Goal: Information Seeking & Learning: Compare options

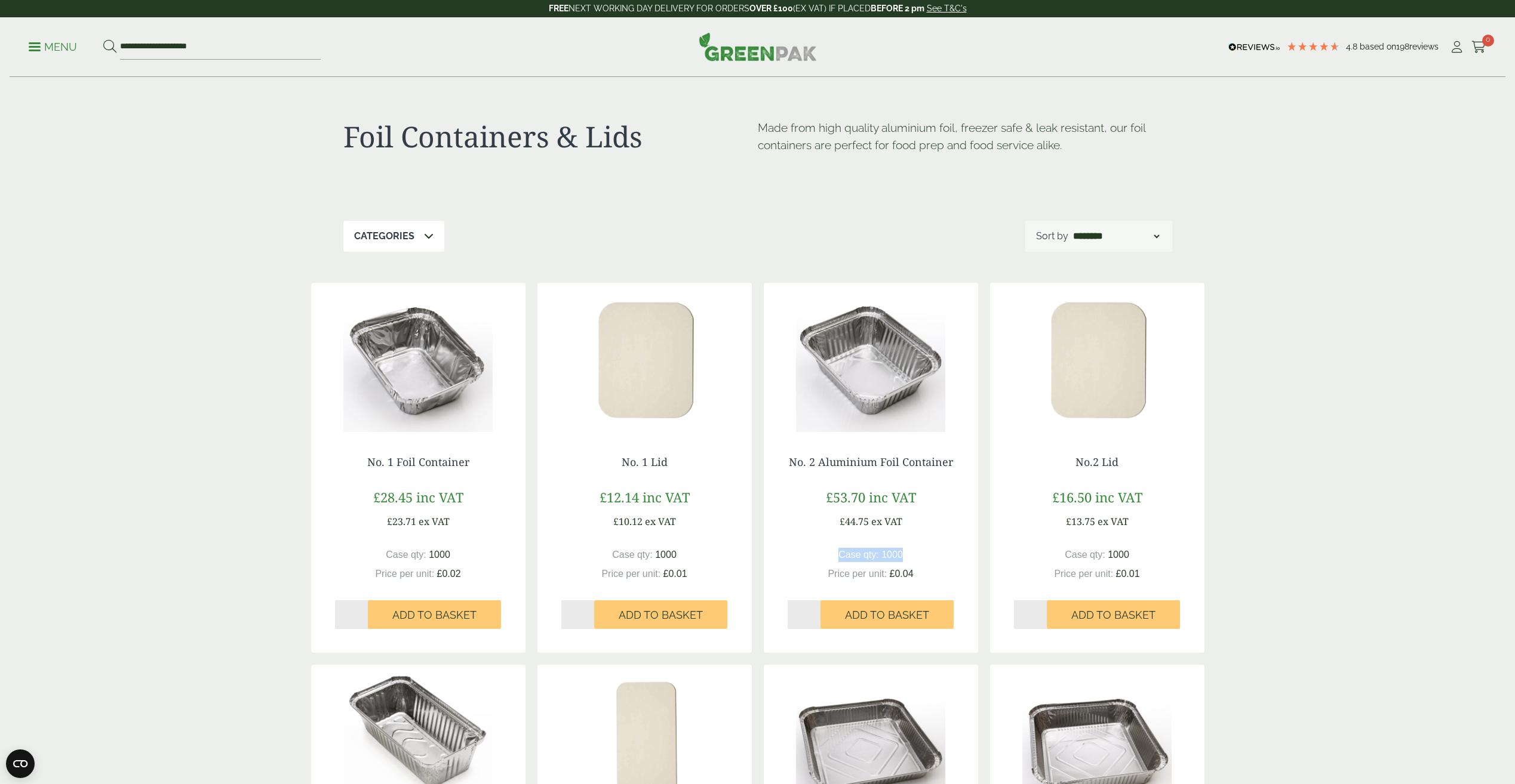
drag, startPoint x: 907, startPoint y: 558, endPoint x: 838, endPoint y: 548, distance: 69.7
click at [838, 548] on div "Case qty: 1000 Price per unit: £0.04" at bounding box center [871, 564] width 166 height 33
drag, startPoint x: 838, startPoint y: 548, endPoint x: 835, endPoint y: 535, distance: 13.3
click at [835, 535] on div "No. 2 Aluminium Foil Container £53.70 inc VAT £44.75 ex VAT Case qty: 1000 Pric…" at bounding box center [871, 543] width 214 height 222
drag, startPoint x: 835, startPoint y: 524, endPoint x: 899, endPoint y: 519, distance: 64.2
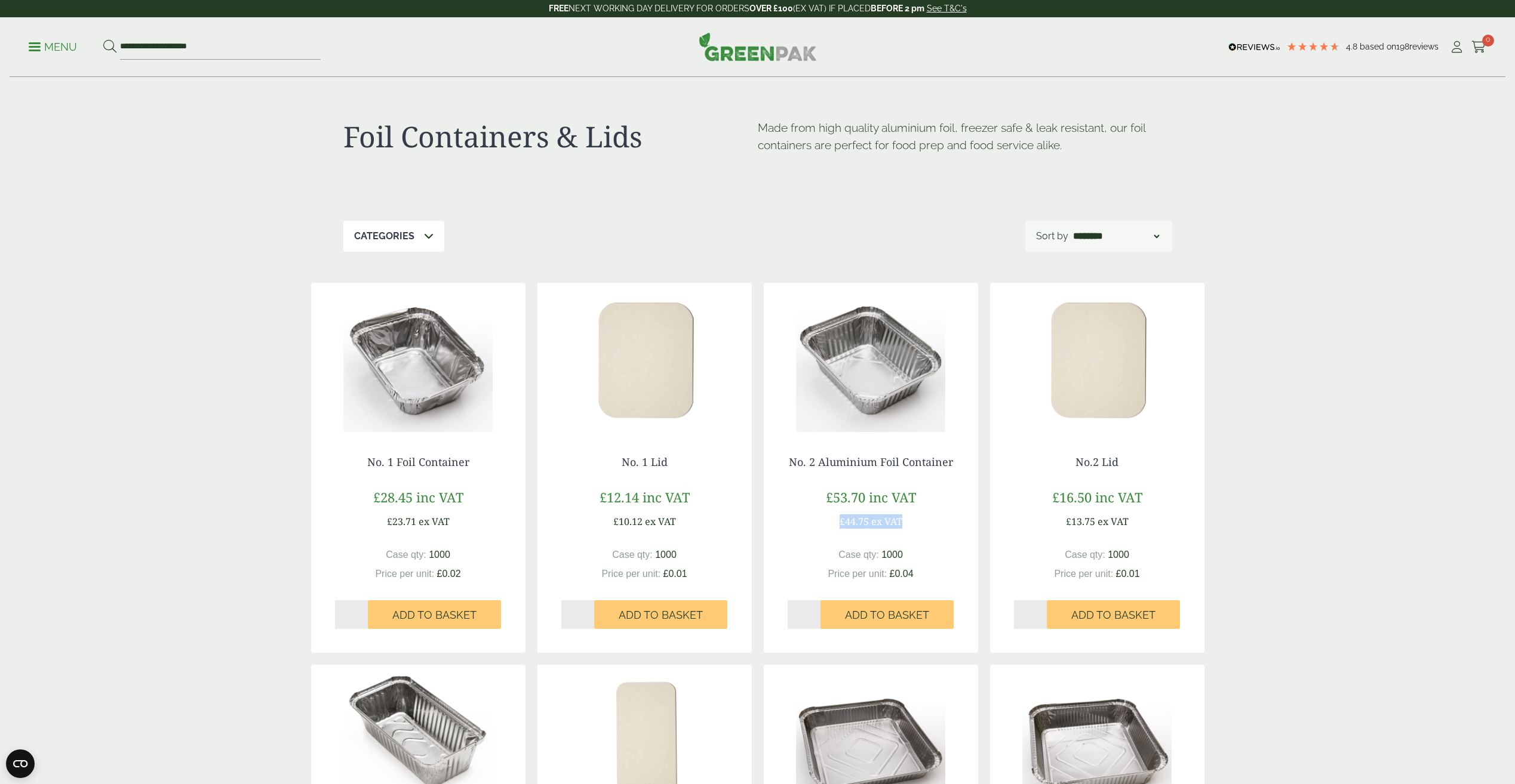
click at [899, 519] on div "£53.70 inc VAT £44.75 ex VAT" at bounding box center [871, 508] width 166 height 41
drag, startPoint x: 899, startPoint y: 519, endPoint x: 954, endPoint y: 553, distance: 64.7
click at [954, 553] on div "No. 2 Aluminium Foil Container £53.70 inc VAT £44.75 ex VAT Case qty: 1000 Pric…" at bounding box center [871, 543] width 214 height 222
drag, startPoint x: 919, startPoint y: 518, endPoint x: 799, endPoint y: 526, distance: 120.3
click at [840, 518] on div "£53.70 inc VAT £44.75 ex VAT" at bounding box center [871, 508] width 166 height 41
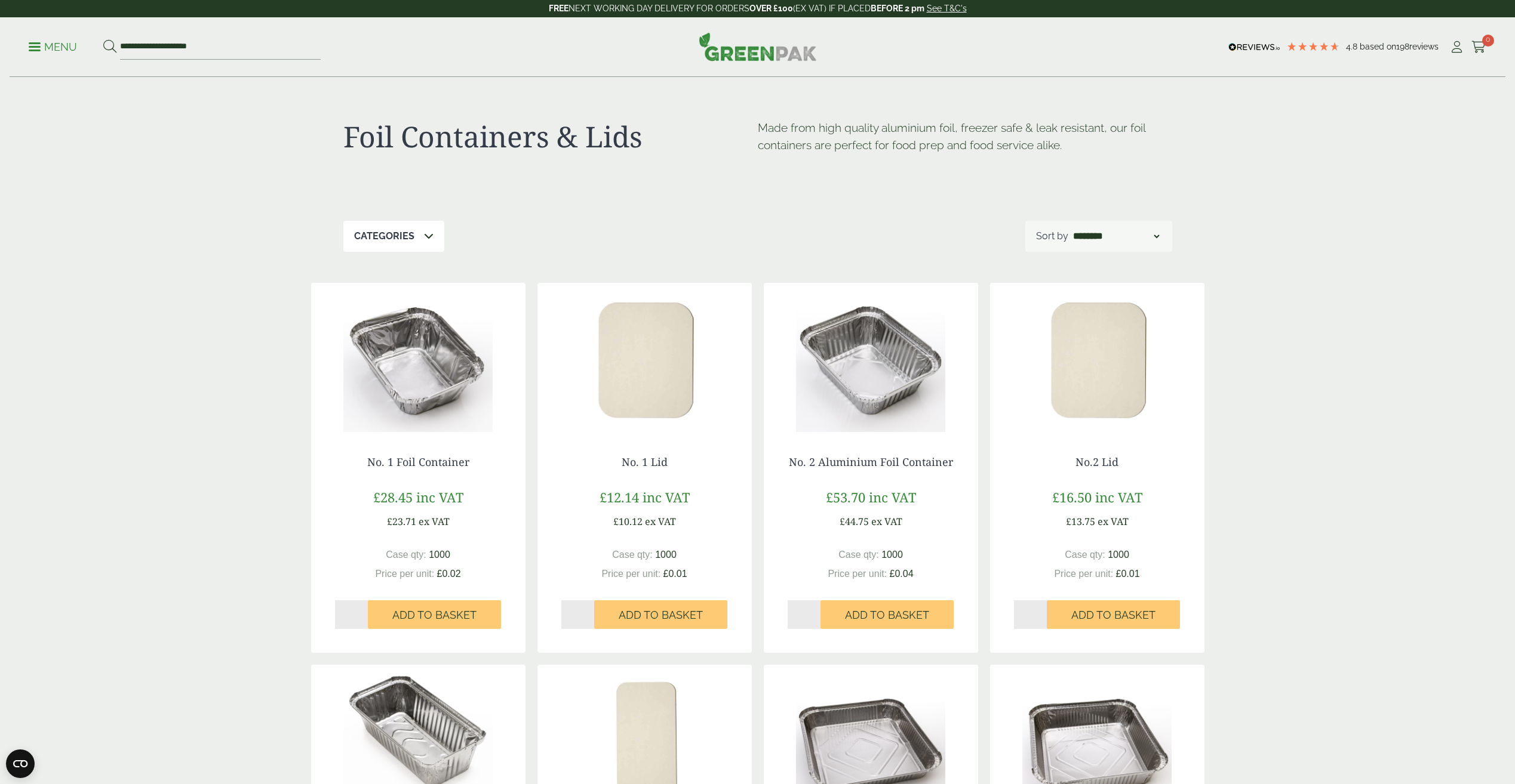
click at [798, 530] on div "No. 2 Aluminium Foil Container £53.70 inc VAT £44.75 ex VAT Case qty: 1000 Pric…" at bounding box center [871, 543] width 214 height 222
drag, startPoint x: 831, startPoint y: 524, endPoint x: 904, endPoint y: 524, distance: 73.0
click at [904, 524] on div "£53.70 inc VAT £44.75 ex VAT" at bounding box center [871, 508] width 166 height 41
drag, startPoint x: 904, startPoint y: 524, endPoint x: 814, endPoint y: 551, distance: 94.0
click at [814, 551] on div "Case qty: 1000 Price per unit: £0.04" at bounding box center [871, 564] width 166 height 33
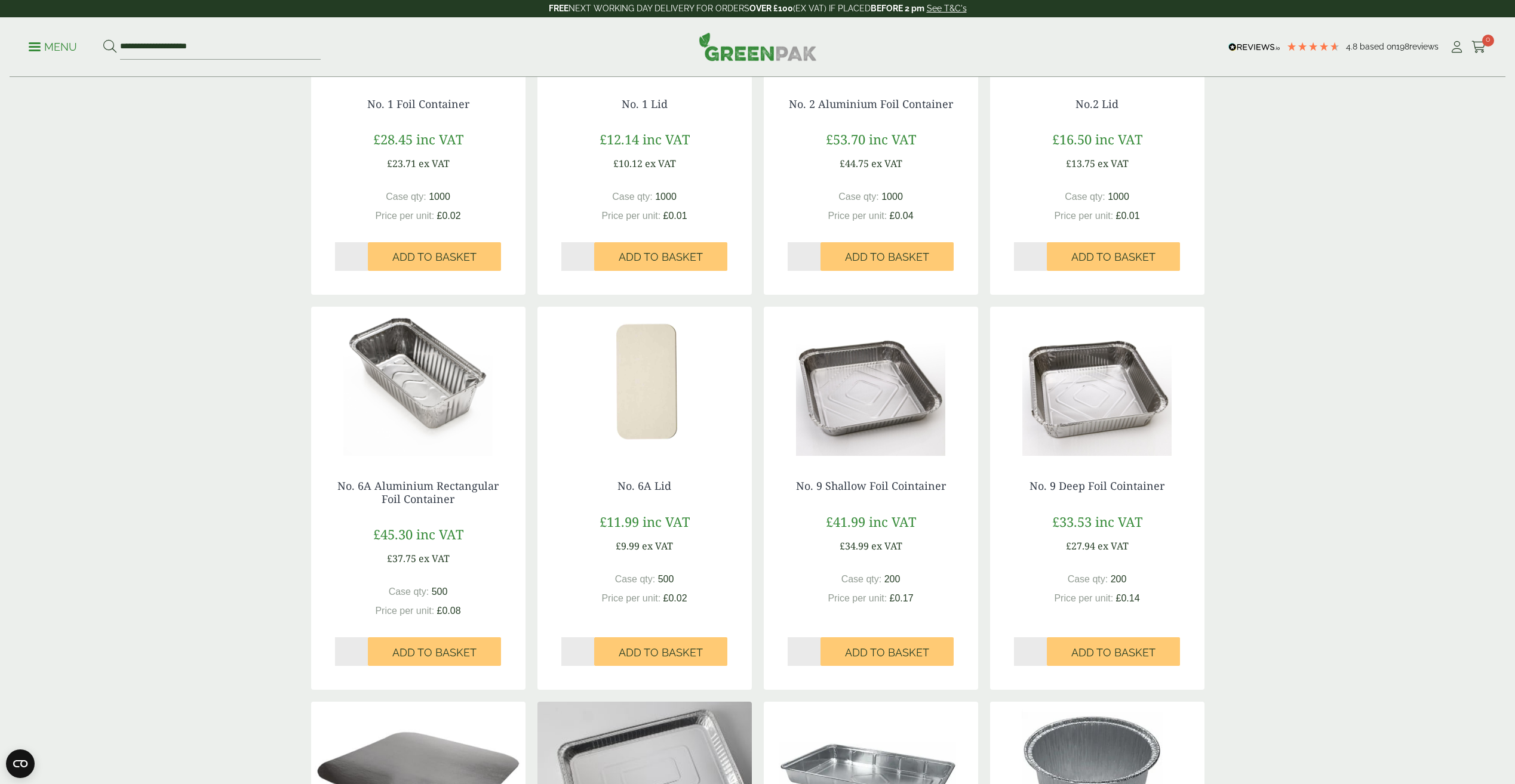
scroll to position [418, 0]
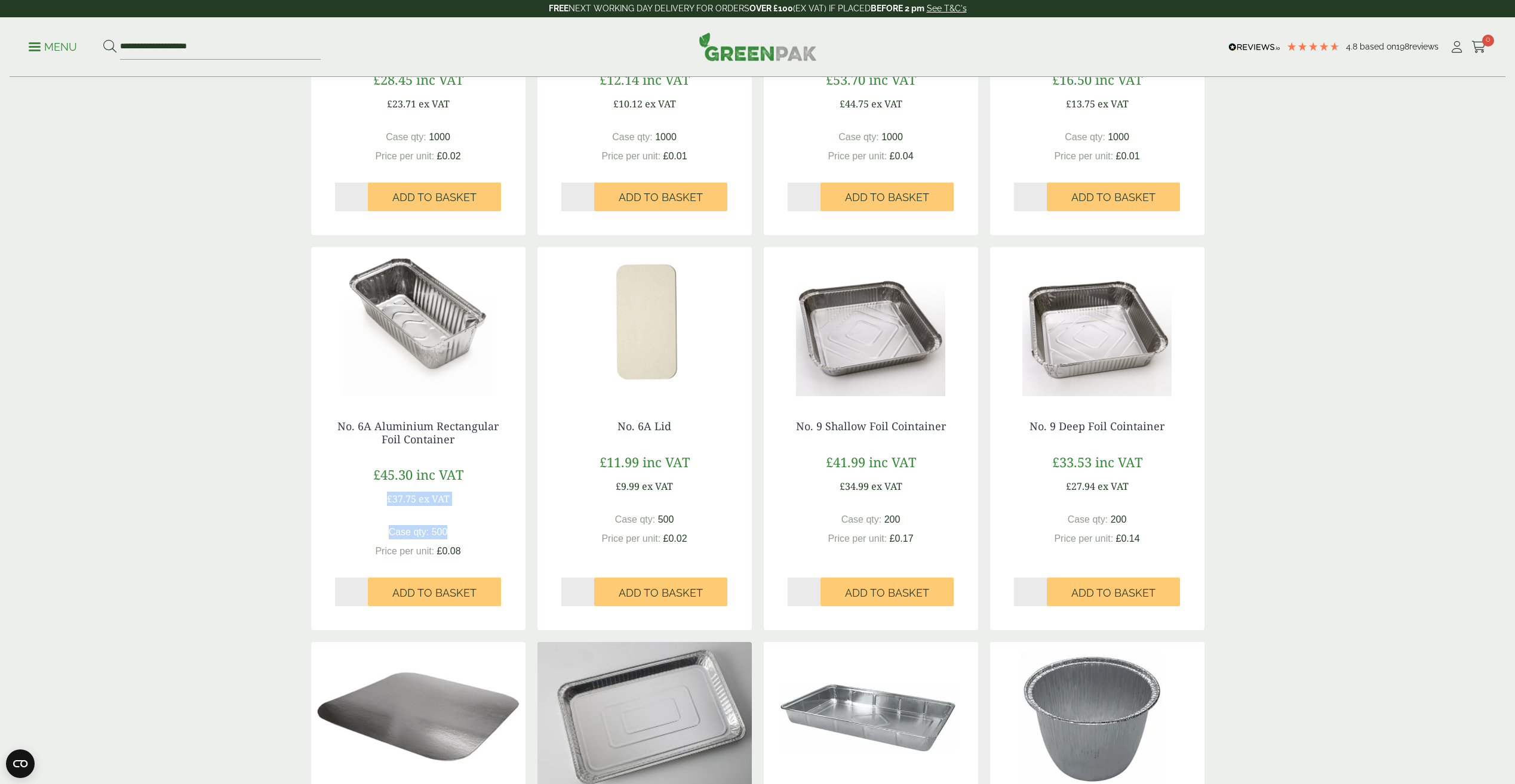
drag, startPoint x: 465, startPoint y: 499, endPoint x: 469, endPoint y: 511, distance: 12.6
click at [469, 511] on div "No. 6A Aluminium Rectangular Foil Container £45.30 inc VAT £37.75 ex VAT Case q…" at bounding box center [418, 514] width 214 height 234
drag, startPoint x: 469, startPoint y: 511, endPoint x: 389, endPoint y: 512, distance: 80.0
click at [390, 512] on div "No. 6A Aluminium Rectangular Foil Container £45.30 inc VAT £37.75 ex VAT Case q…" at bounding box center [418, 514] width 214 height 234
drag, startPoint x: 613, startPoint y: 486, endPoint x: 654, endPoint y: 481, distance: 41.3
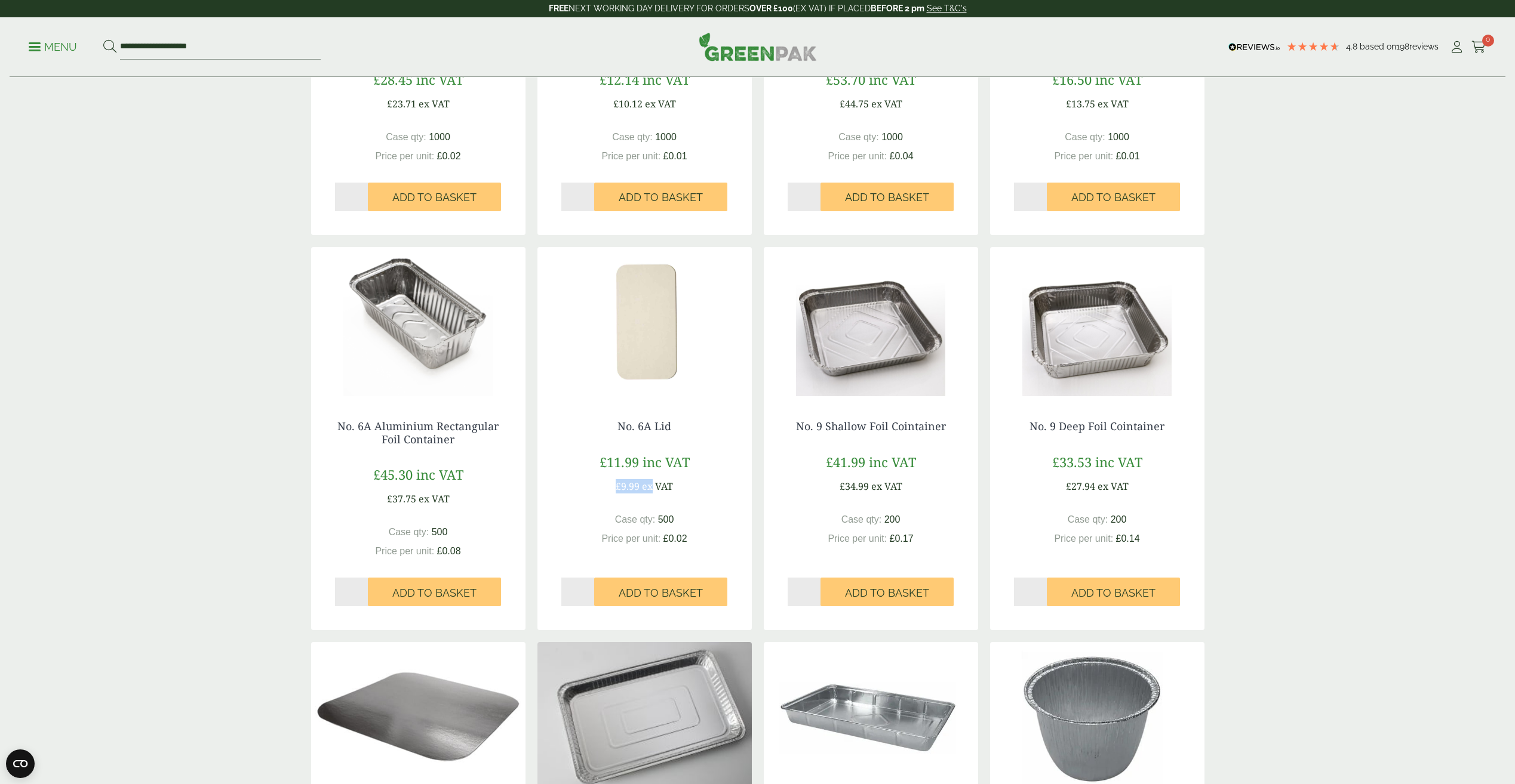
click at [654, 481] on div "£11.99 inc VAT £9.99 ex VAT" at bounding box center [645, 472] width 166 height 41
drag, startPoint x: 654, startPoint y: 481, endPoint x: 593, endPoint y: 463, distance: 63.6
click at [593, 463] on div "£11.99 inc VAT £9.99 ex VAT" at bounding box center [645, 472] width 166 height 41
click at [619, 492] on span "£9.99" at bounding box center [627, 486] width 24 height 13
click at [632, 487] on span "£9.99" at bounding box center [627, 486] width 24 height 13
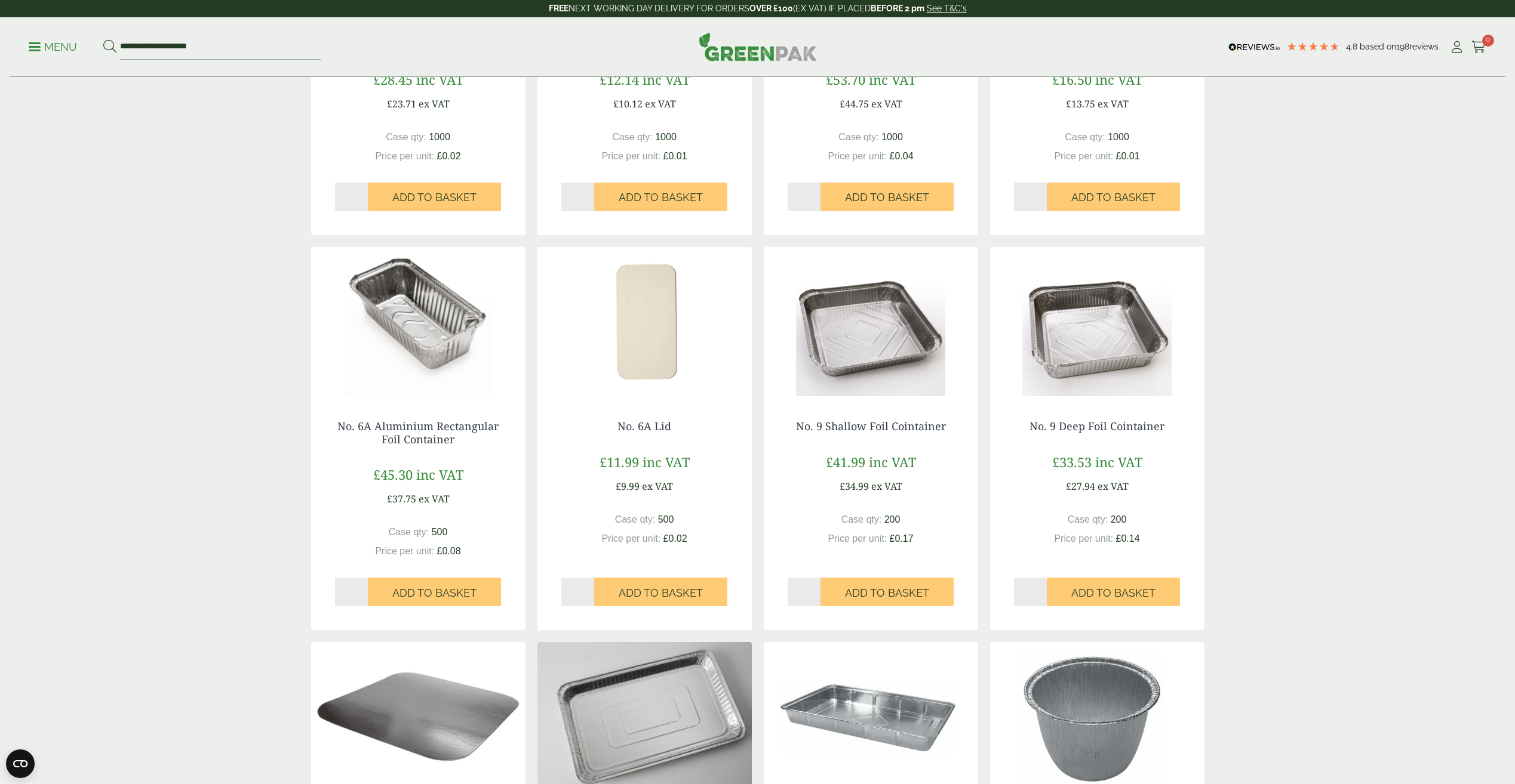
drag, startPoint x: 632, startPoint y: 487, endPoint x: 704, endPoint y: 506, distance: 74.5
click at [704, 506] on div "No. 6A Lid £11.99 inc VAT £9.99 ex VAT Case qty: 500 Price per unit: £0.02 Qty *" at bounding box center [645, 508] width 214 height 222
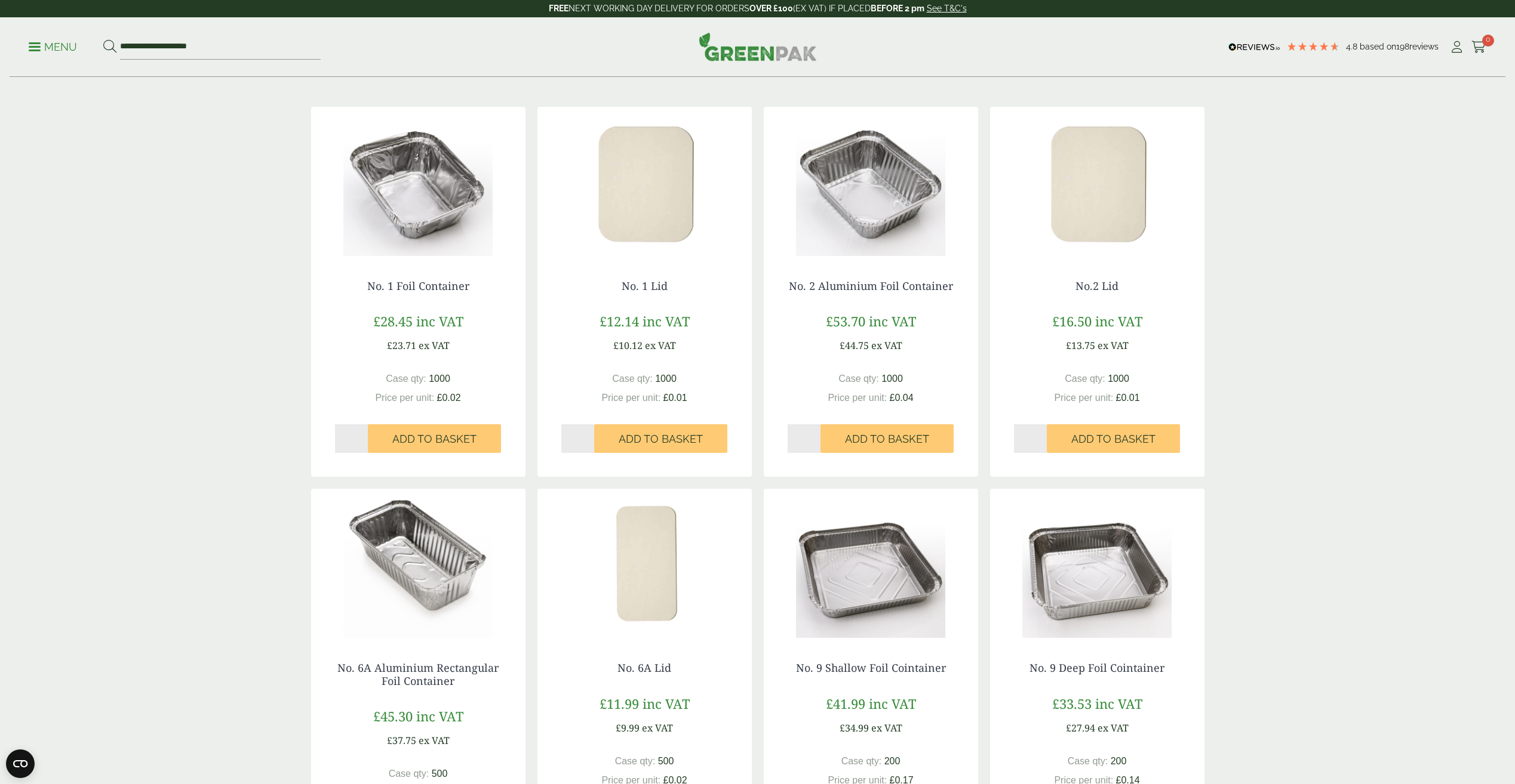
scroll to position [0, 0]
